Goal: Task Accomplishment & Management: Manage account settings

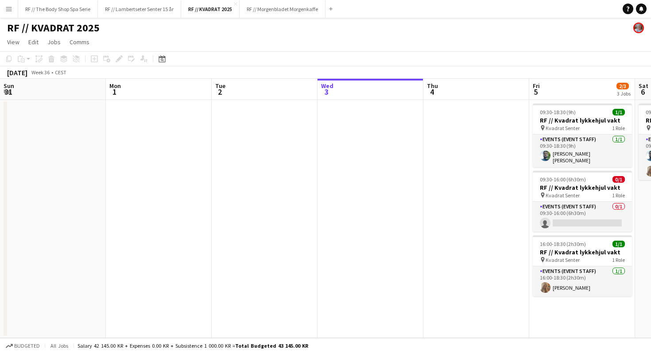
scroll to position [0, 212]
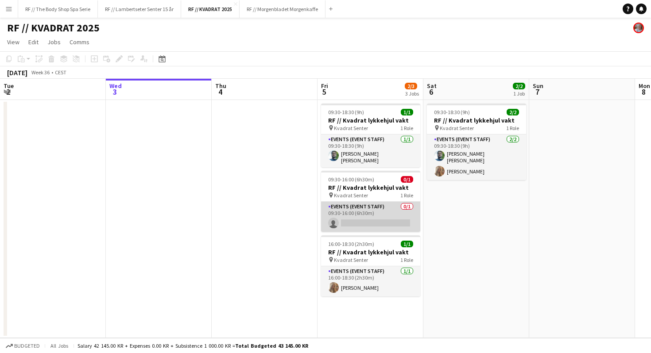
click at [353, 212] on app-card-role "Events (Event Staff) 0/1 09:30-16:00 (6h30m) single-neutral-actions" at bounding box center [370, 217] width 99 height 30
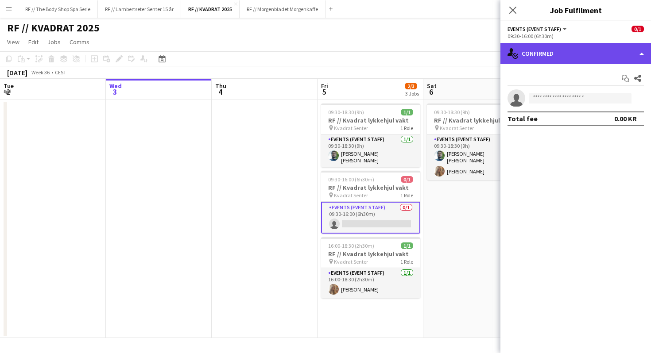
click at [575, 49] on div "single-neutral-actions-check-2 Confirmed" at bounding box center [575, 53] width 151 height 21
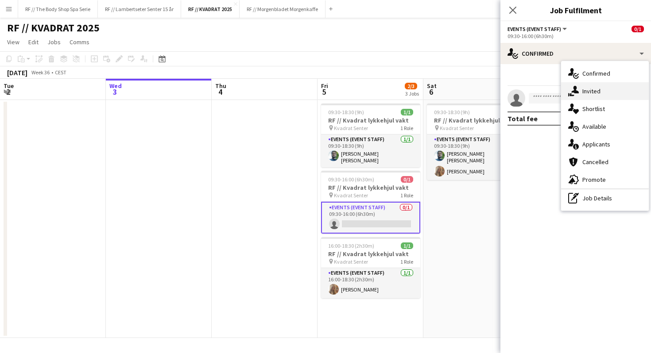
click at [579, 91] on div "single-neutral-actions-share-1 Invited" at bounding box center [605, 91] width 88 height 18
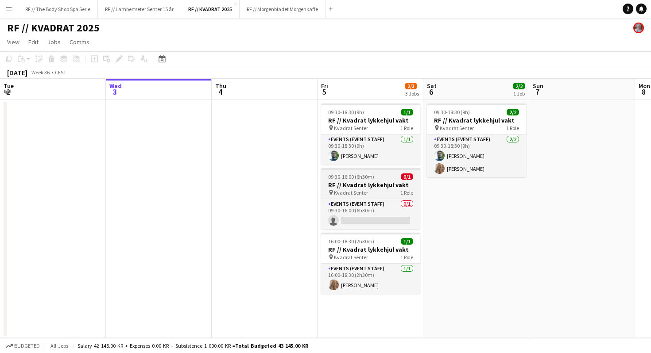
click at [357, 191] on span "Kvadrat Senter" at bounding box center [351, 192] width 34 height 7
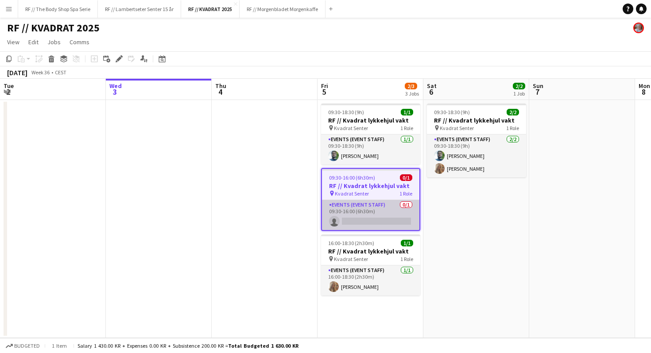
click at [371, 208] on app-card-role "Events (Event Staff) 0/1 09:30-16:00 (6h30m) single-neutral-actions" at bounding box center [370, 215] width 97 height 30
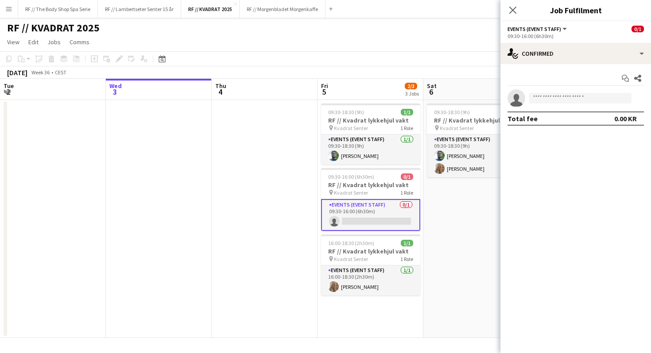
click at [556, 38] on div "09:30-16:00 (6h30m)" at bounding box center [575, 36] width 136 height 7
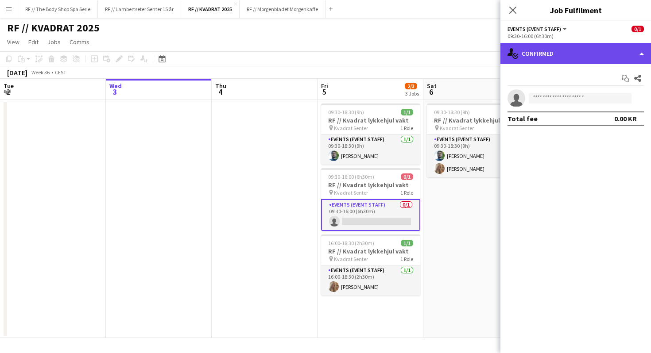
click at [546, 47] on div "single-neutral-actions-check-2 Confirmed" at bounding box center [575, 53] width 151 height 21
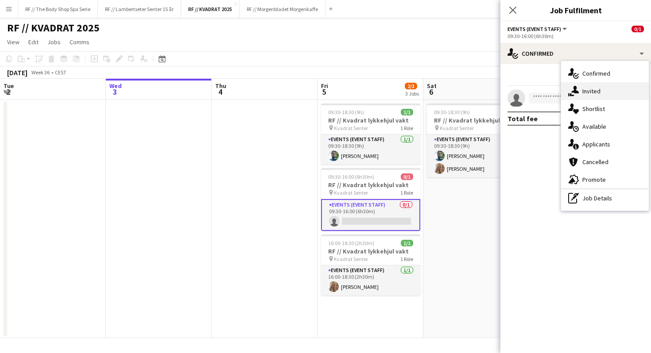
click at [576, 92] on icon at bounding box center [575, 90] width 8 height 8
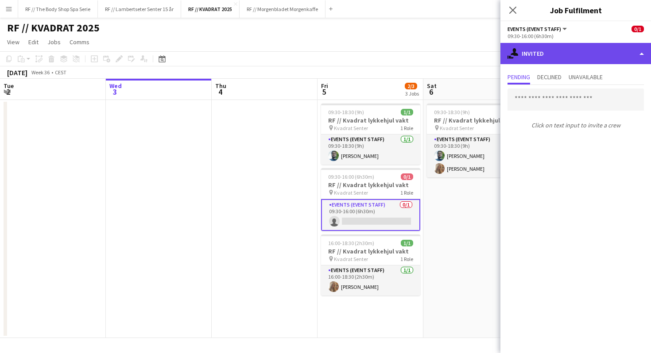
click at [530, 54] on div "single-neutral-actions-share-1 Invited" at bounding box center [575, 53] width 151 height 21
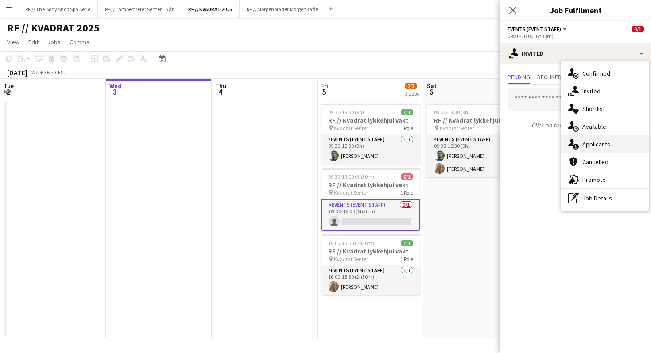
click at [612, 148] on div "single-neutral-actions-information Applicants" at bounding box center [605, 144] width 88 height 18
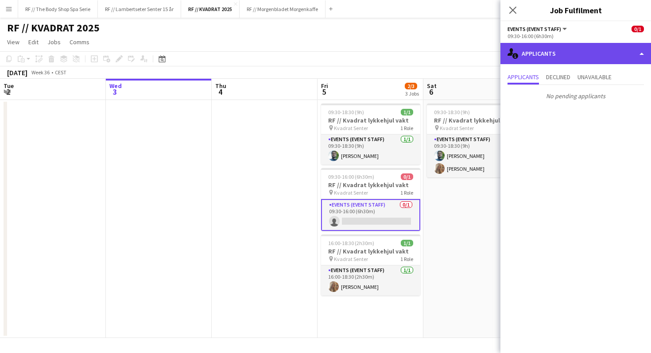
click at [523, 53] on div "single-neutral-actions-information Applicants" at bounding box center [575, 53] width 151 height 21
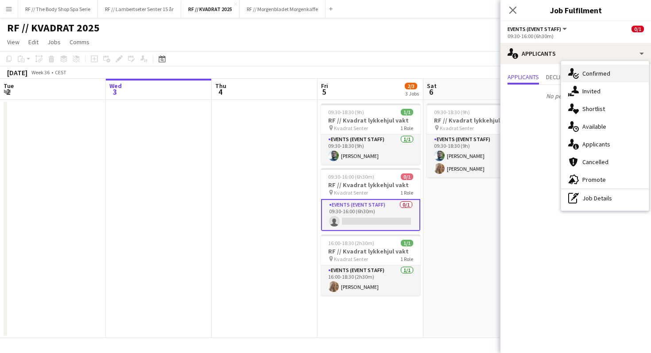
click at [589, 71] on span "Confirmed" at bounding box center [596, 74] width 28 height 8
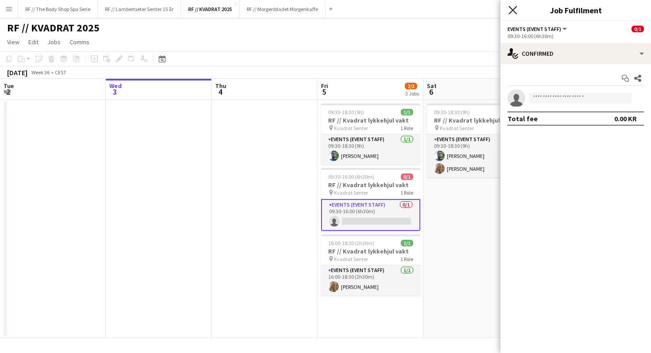
click at [516, 8] on icon "Close pop-in" at bounding box center [512, 10] width 8 height 8
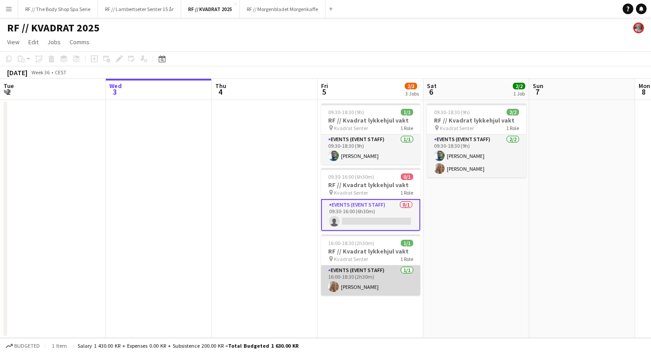
click at [352, 275] on app-card-role "Events (Event Staff) [DATE] 16:00-18:30 (2h30m) [PERSON_NAME]" at bounding box center [370, 281] width 99 height 30
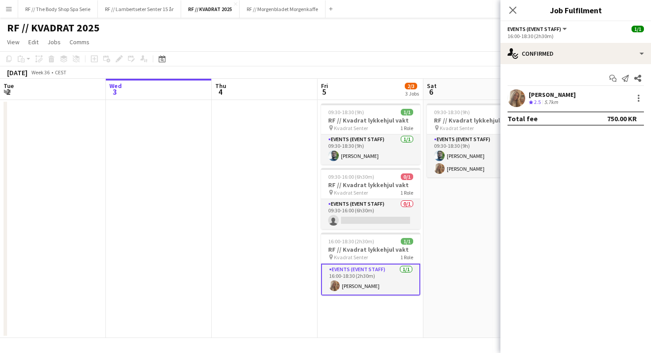
click at [514, 16] on div "Close pop-in" at bounding box center [512, 10] width 25 height 20
click at [514, 10] on icon "Close pop-in" at bounding box center [512, 10] width 8 height 8
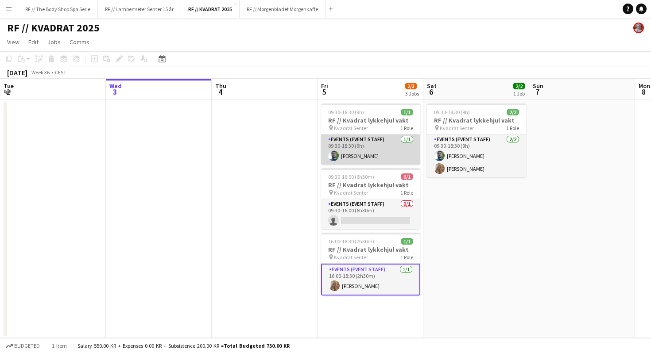
click at [353, 156] on app-card-role "Events (Event Staff) [DATE] 09:30-18:30 (9h) [PERSON_NAME]" at bounding box center [370, 150] width 99 height 30
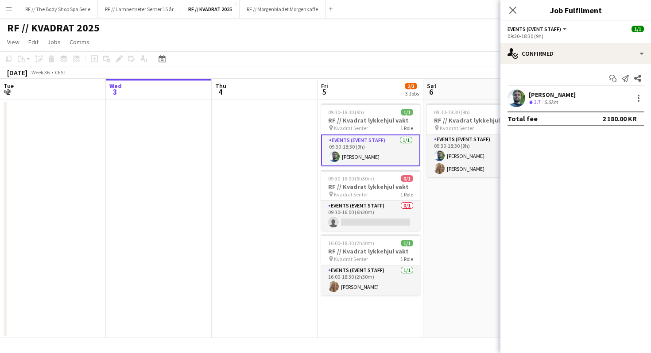
click at [597, 103] on div "[PERSON_NAME] Crew rating 3.7 5.5km" at bounding box center [575, 98] width 151 height 18
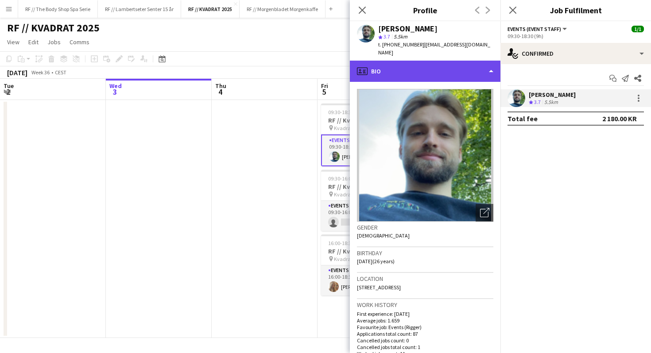
click at [384, 62] on div "profile Bio" at bounding box center [425, 71] width 151 height 21
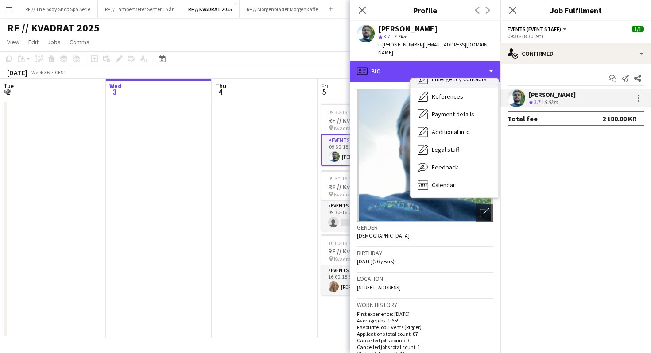
scroll to position [83, 0]
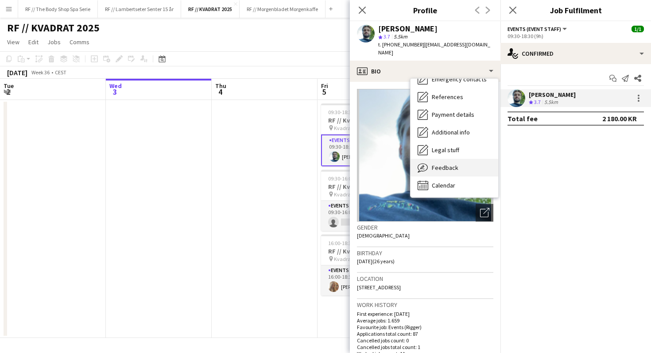
click at [437, 164] on span "Feedback" at bounding box center [445, 168] width 27 height 8
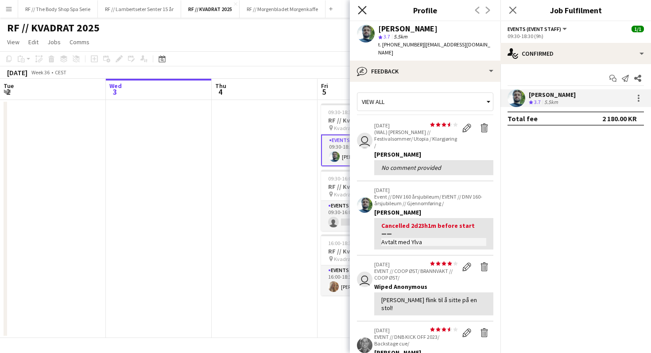
click at [361, 13] on icon "Close pop-in" at bounding box center [362, 10] width 8 height 8
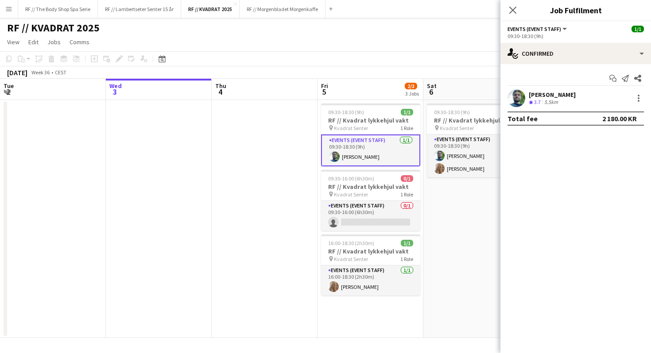
click at [274, 201] on app-date-cell at bounding box center [265, 219] width 106 height 238
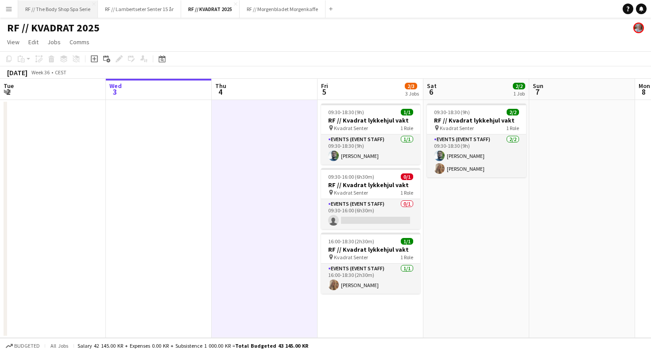
click at [58, 13] on button "RF // The Body Shop Spa Serie Close" at bounding box center [58, 8] width 80 height 17
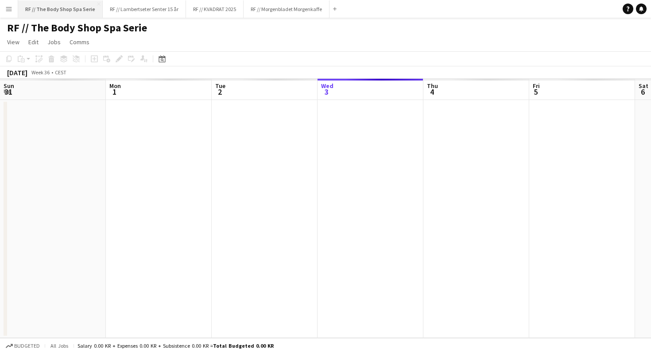
scroll to position [0, 212]
